Goal: Task Accomplishment & Management: Manage account settings

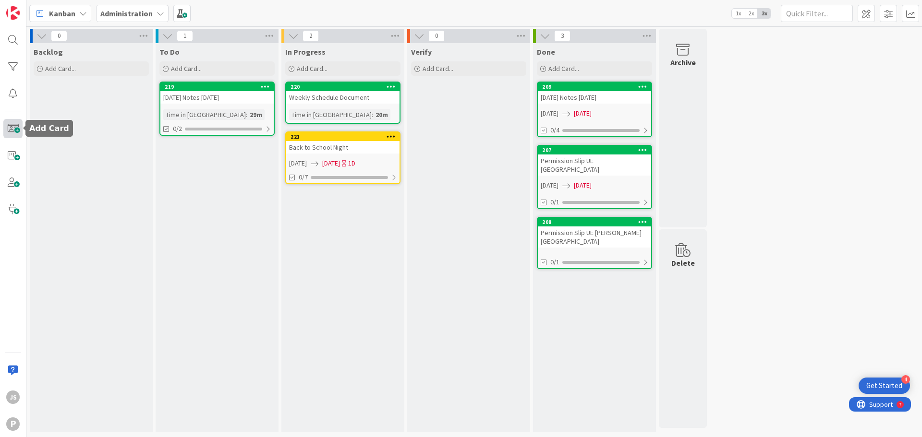
click at [12, 131] on span at bounding box center [12, 128] width 19 height 19
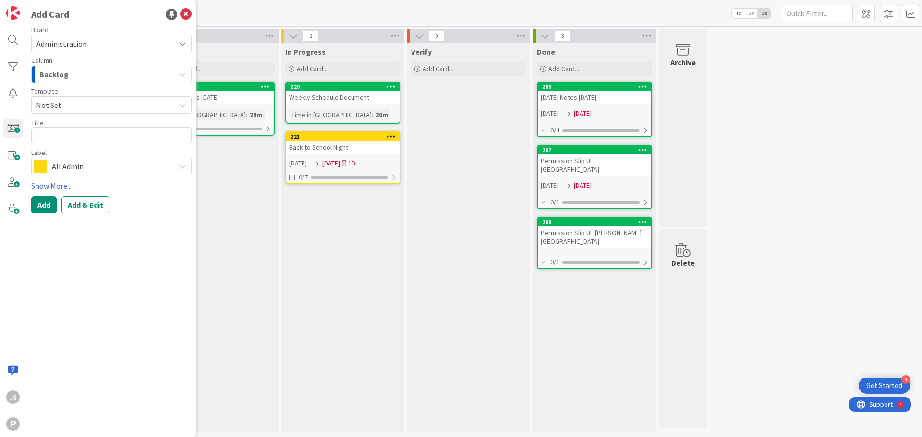
click at [77, 169] on span "All Admin" at bounding box center [111, 166] width 118 height 13
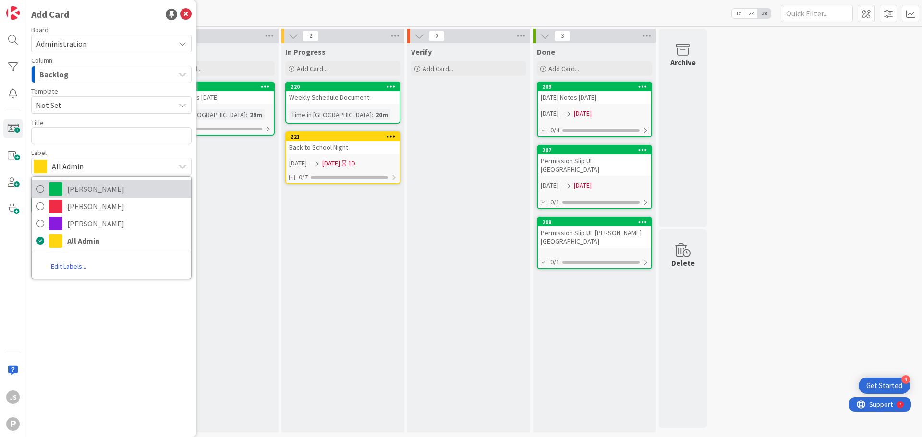
click at [78, 192] on span "[PERSON_NAME]" at bounding box center [126, 189] width 119 height 14
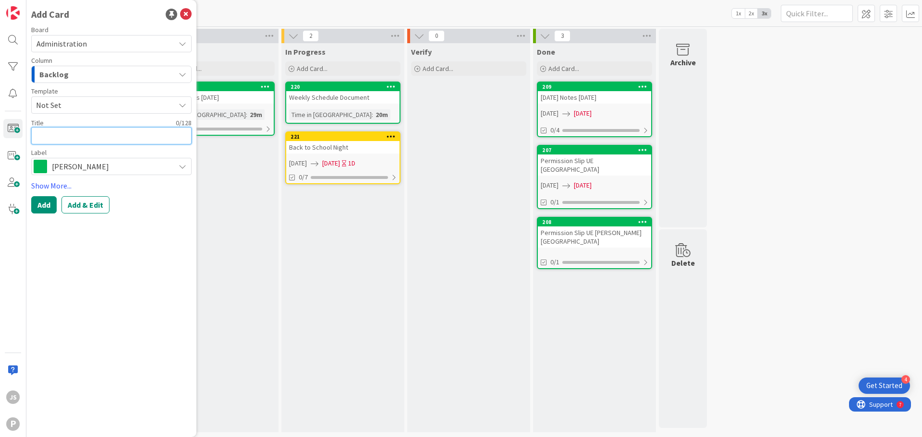
click at [78, 134] on textarea at bounding box center [111, 135] width 160 height 17
type textarea "x"
type textarea "S"
type textarea "x"
type textarea "Si"
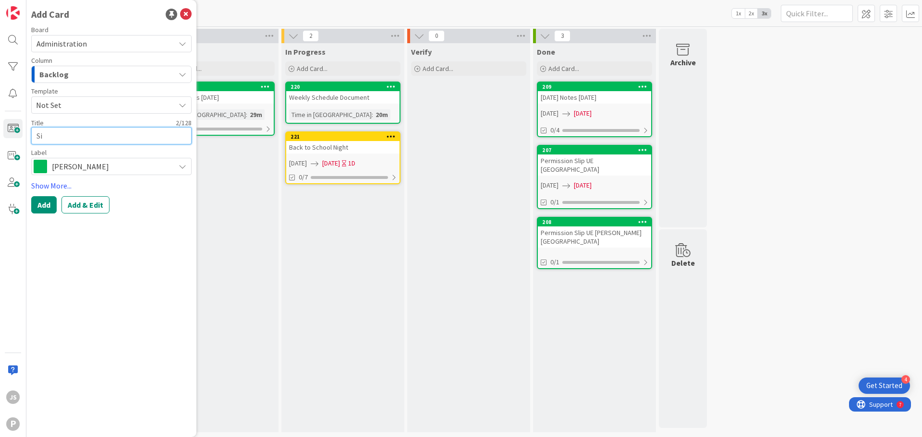
type textarea "x"
type textarea "Sig"
type textarea "x"
type textarea "Sign"
type textarea "x"
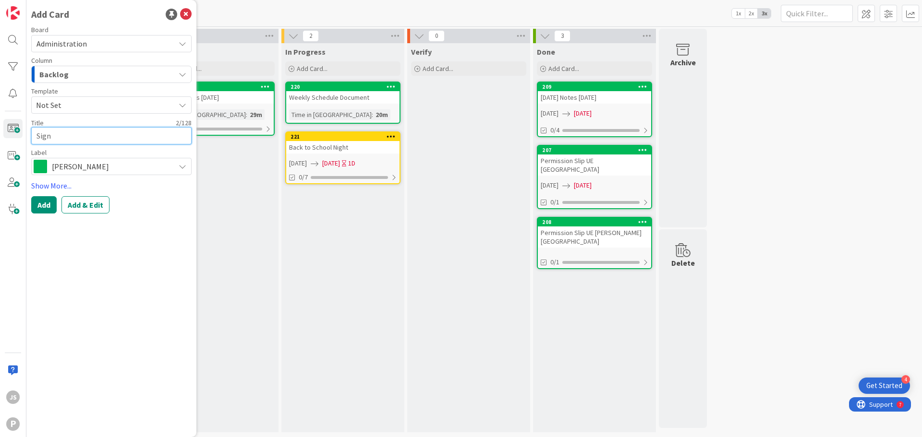
type textarea "Sign"
type textarea "x"
type textarea "Sign I"
type textarea "x"
type textarea "Sign In"
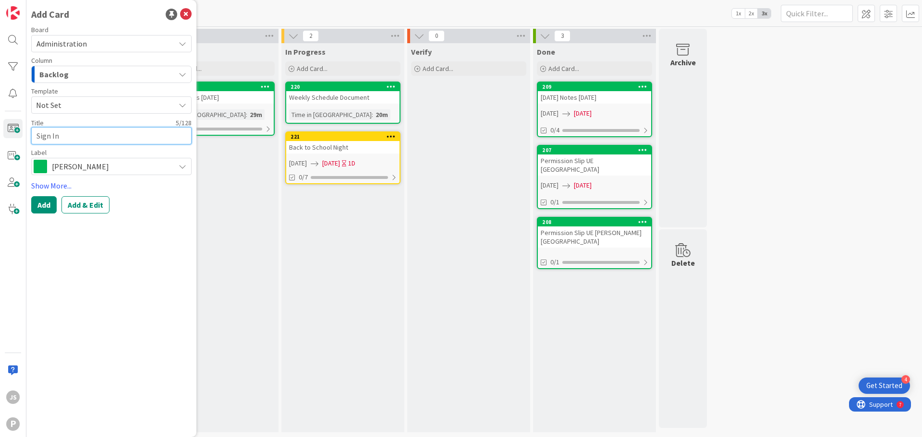
type textarea "x"
type textarea "Sign In"
type textarea "x"
type textarea "Sign In E"
type textarea "x"
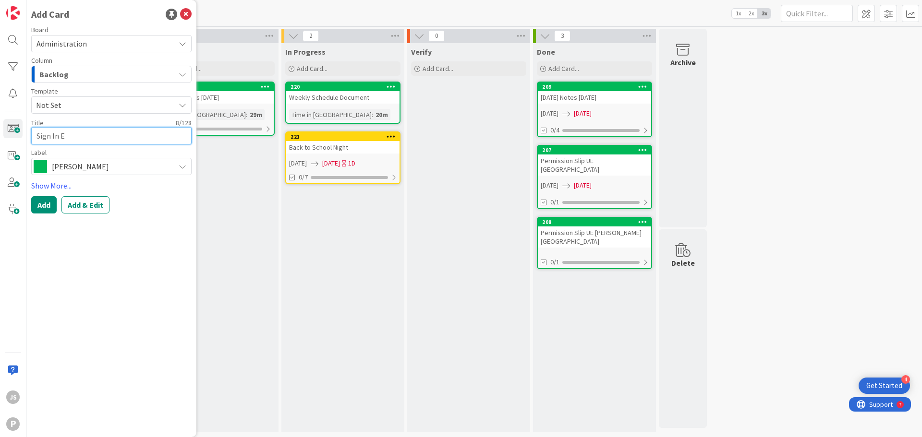
type textarea "Sign In Em"
type textarea "x"
type textarea "Sign In Ema"
type textarea "x"
type textarea "Sign In Emai"
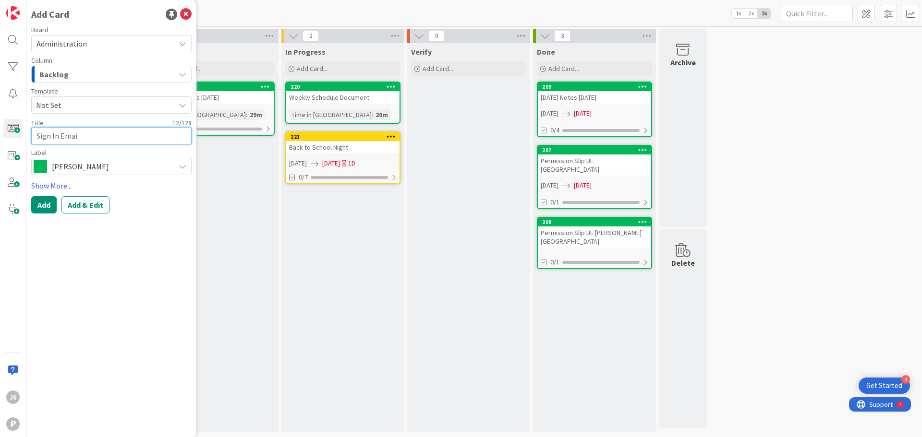
type textarea "x"
type textarea "Sign In Email"
type textarea "x"
type textarea "Sign In Emails"
type textarea "x"
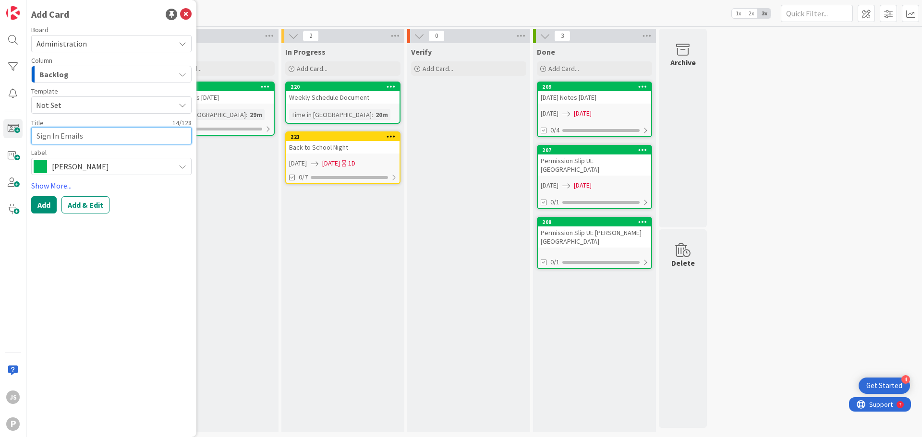
type textarea "Sign In Email"
type textarea "x"
type textarea "Sign In Email"
type textarea "x"
type textarea "Sign In Email R"
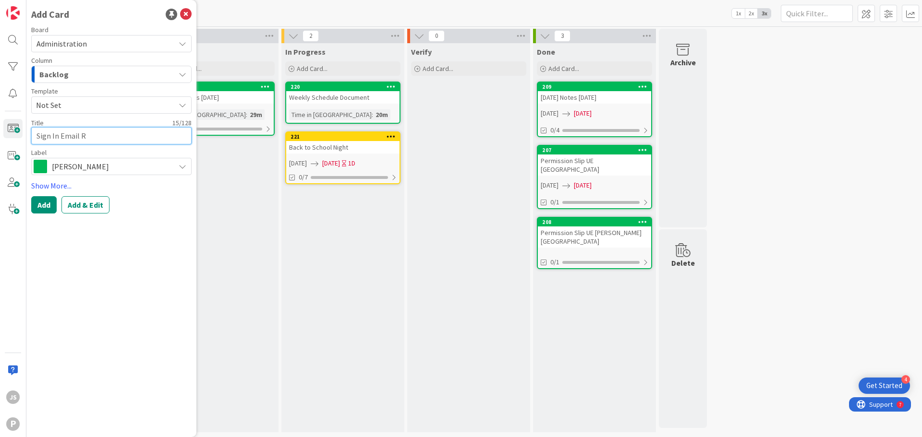
type textarea "x"
type textarea "Sign In Email Re"
type textarea "x"
type textarea "Sign In Email Remi"
type textarea "x"
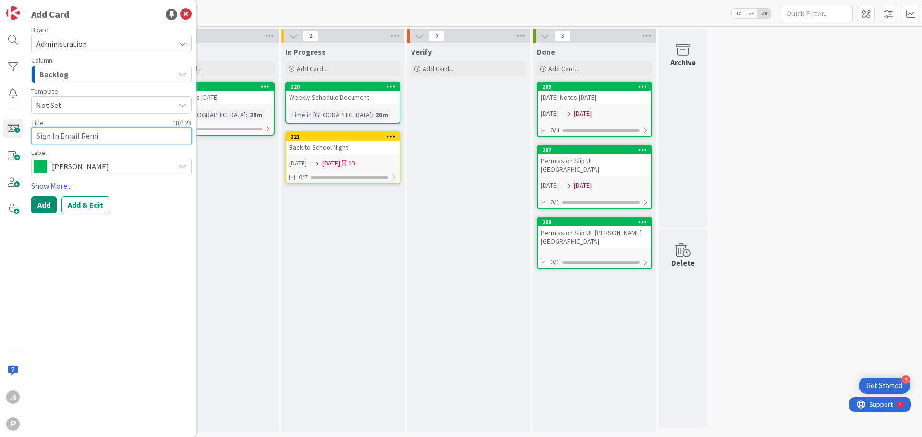
type textarea "Sign In Email Remin"
type textarea "x"
type textarea "Sign In Email Remind"
type textarea "x"
type textarea "Sign In Email Reminde"
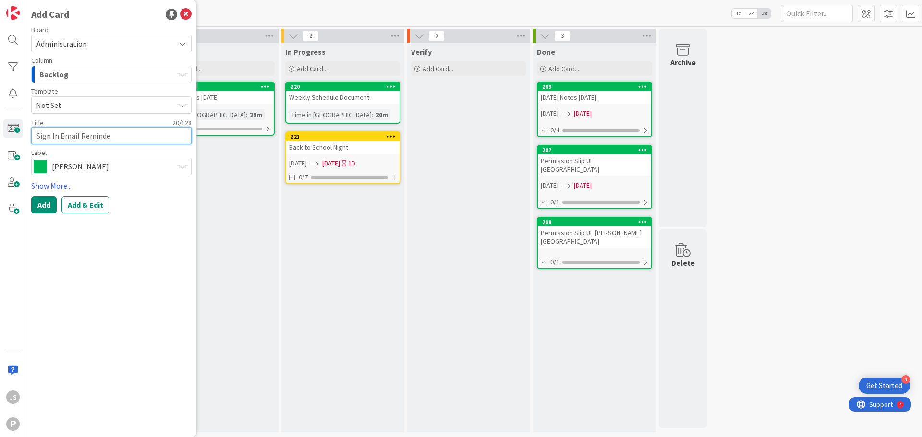
type textarea "x"
type textarea "Sign In Email Reminder"
type textarea "x"
type textarea "Sign In Email Reminders"
click at [41, 207] on button "Add" at bounding box center [43, 204] width 25 height 17
